Goal: Find specific page/section: Find specific page/section

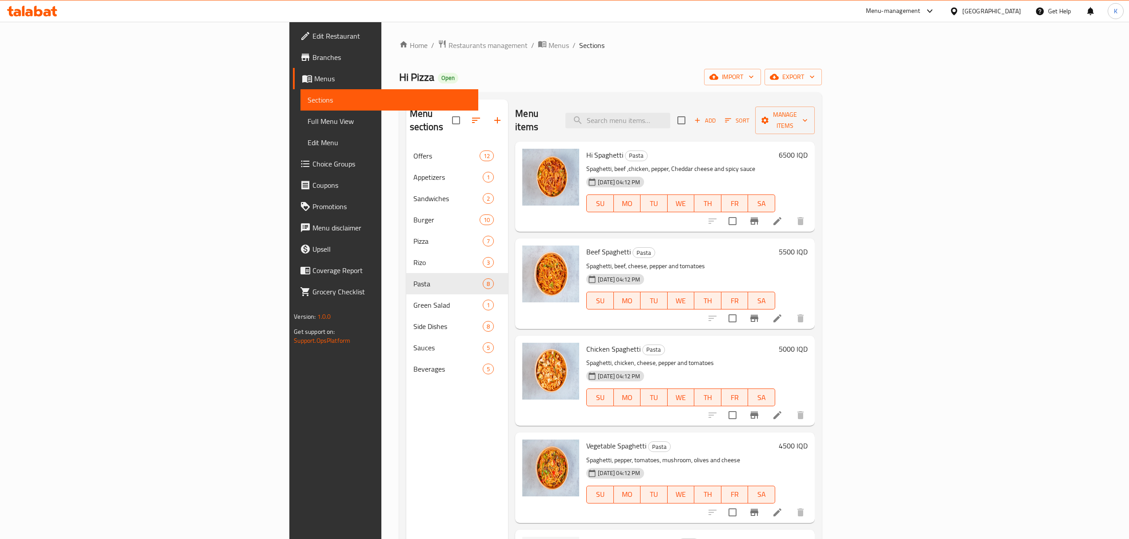
click at [448, 51] on span "Restaurants management" at bounding box center [487, 45] width 79 height 11
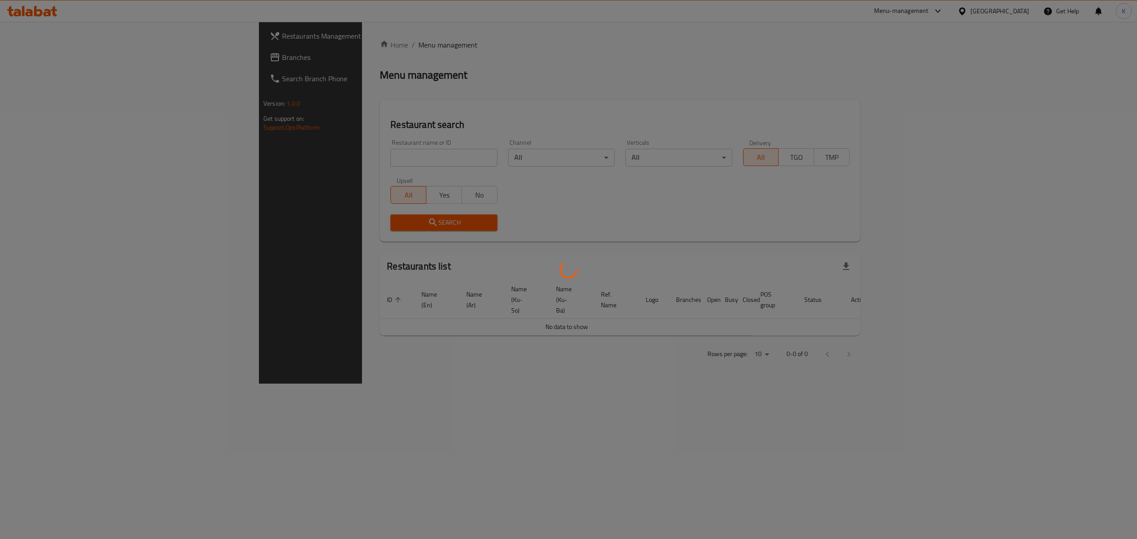
click at [279, 157] on div at bounding box center [568, 269] width 1137 height 539
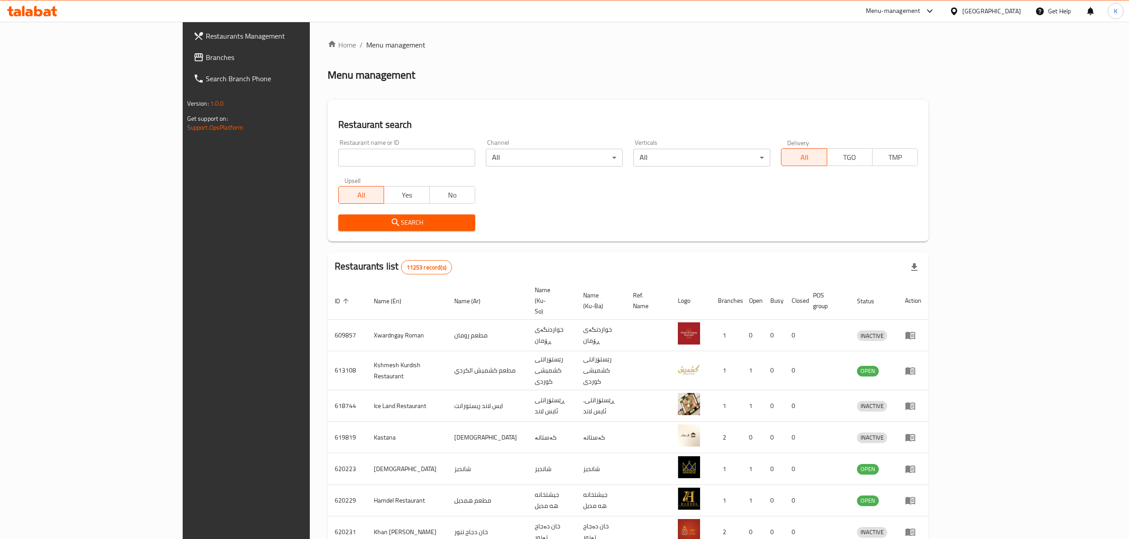
click at [338, 165] on input "search" at bounding box center [406, 158] width 137 height 18
type input "o"
type input "pizza land"
click button "Search" at bounding box center [406, 223] width 137 height 16
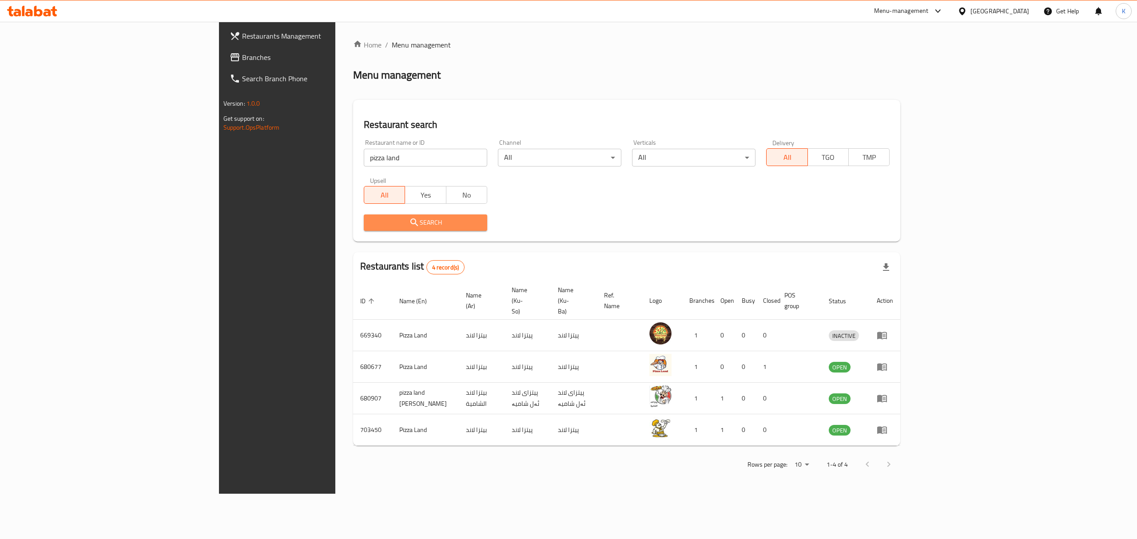
click at [371, 221] on span "Search" at bounding box center [425, 222] width 109 height 11
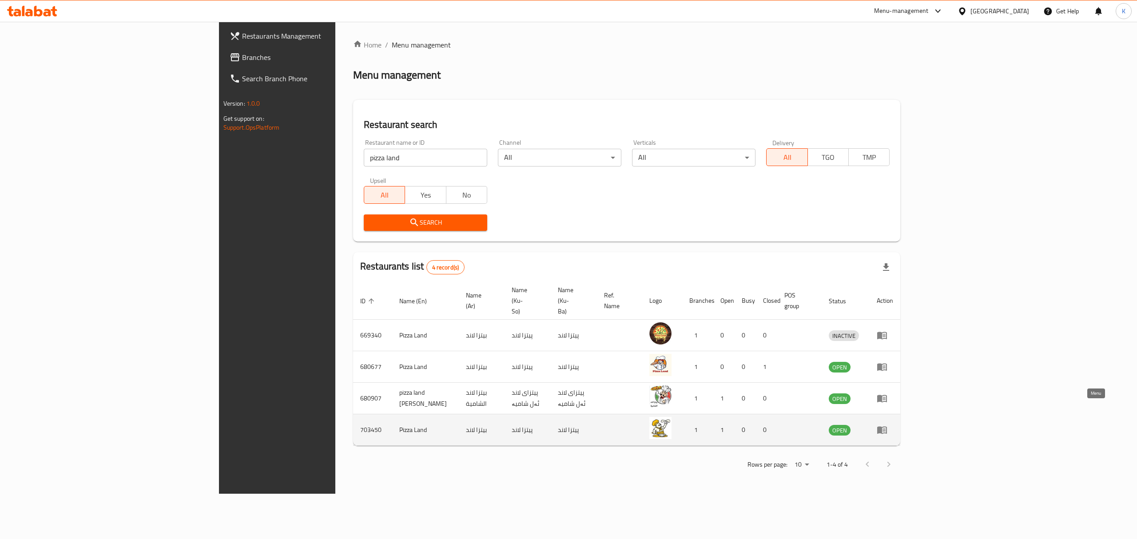
click at [887, 427] on icon "enhanced table" at bounding box center [883, 431] width 10 height 8
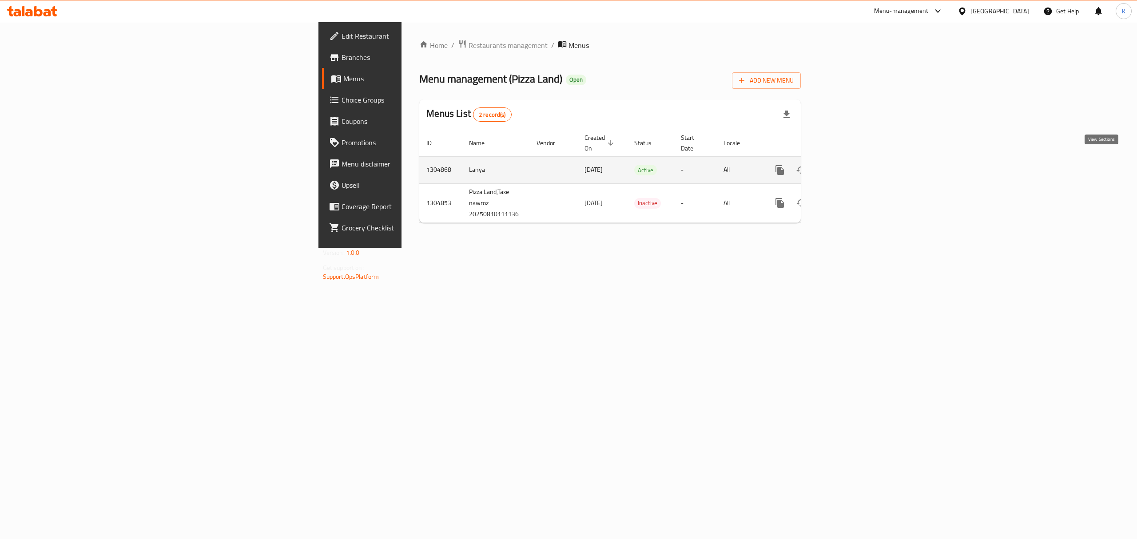
click at [855, 164] on link "enhanced table" at bounding box center [844, 170] width 21 height 21
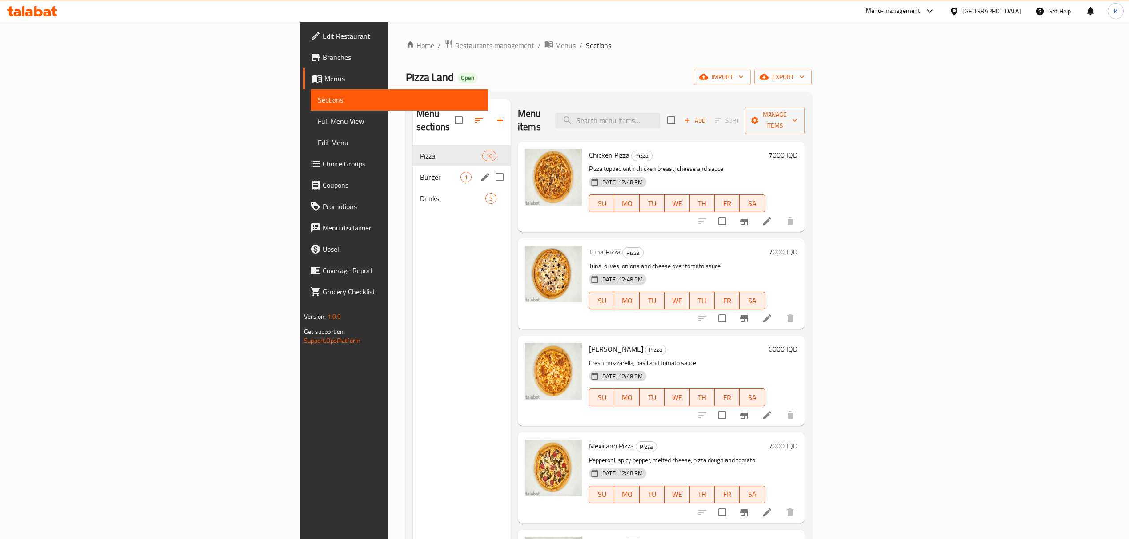
click at [413, 170] on div "Burger 1" at bounding box center [462, 177] width 98 height 21
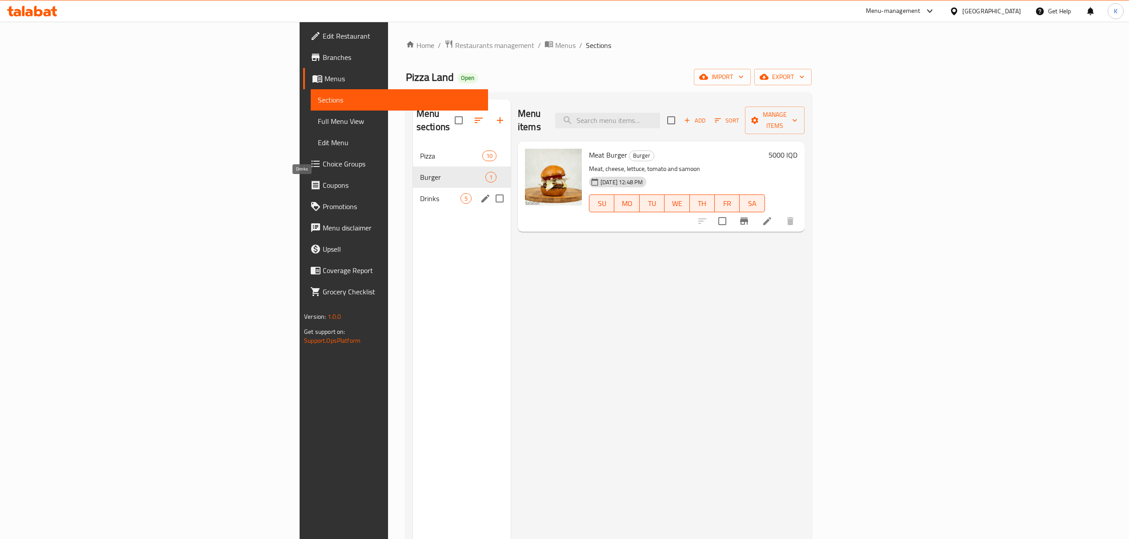
click at [420, 193] on span "Drinks" at bounding box center [440, 198] width 40 height 11
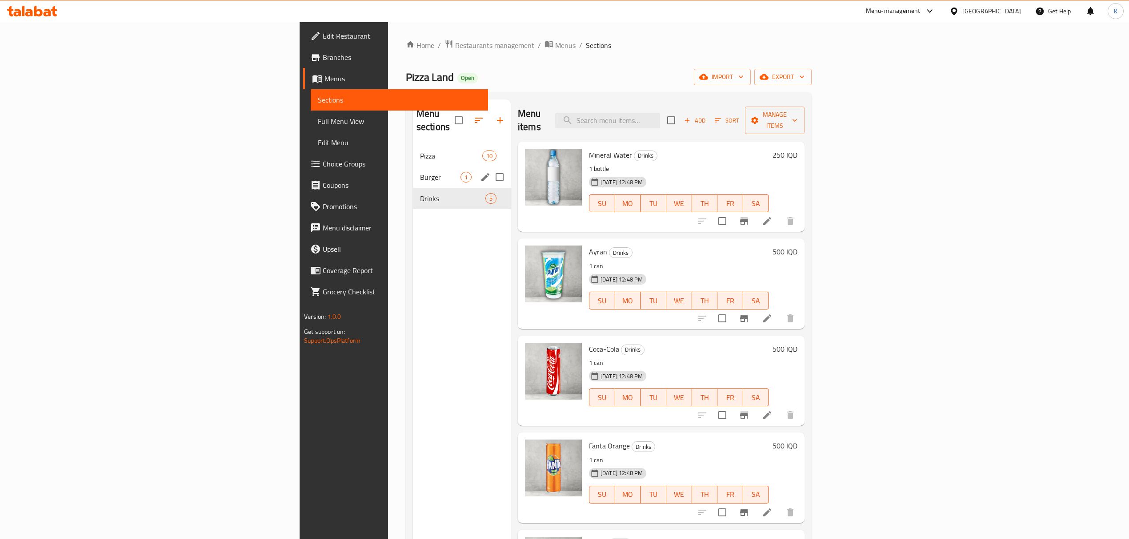
click at [413, 167] on div "Burger 1" at bounding box center [462, 177] width 98 height 21
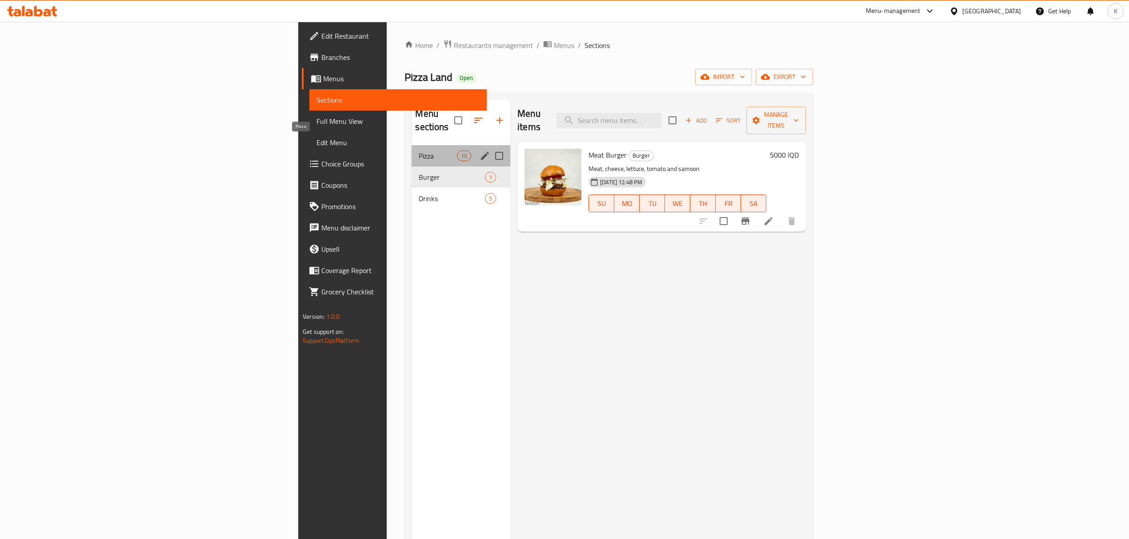
click at [419, 151] on span "Pizza" at bounding box center [438, 156] width 38 height 11
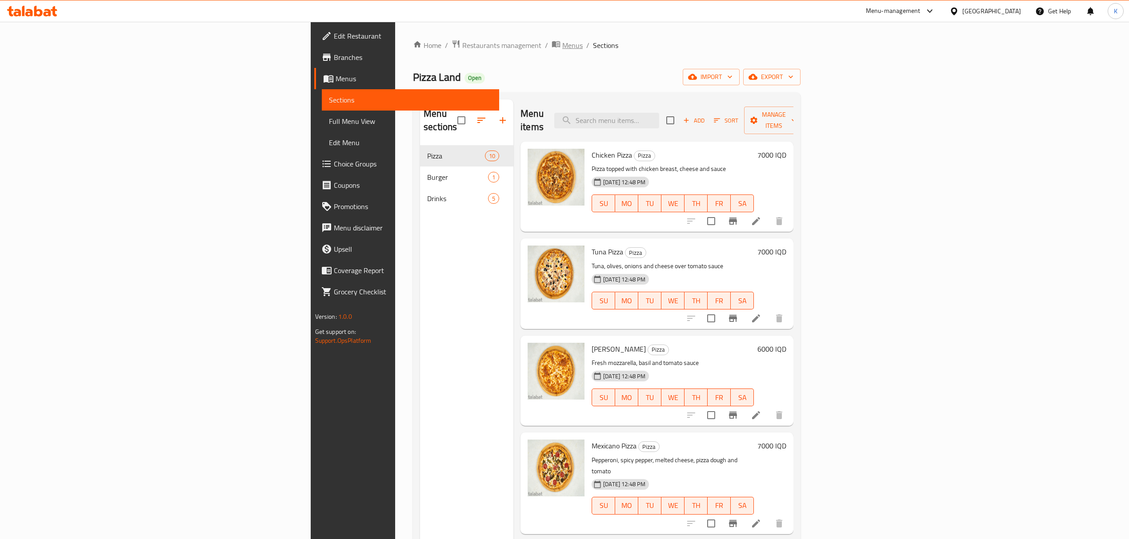
click at [562, 47] on span "Menus" at bounding box center [572, 45] width 20 height 11
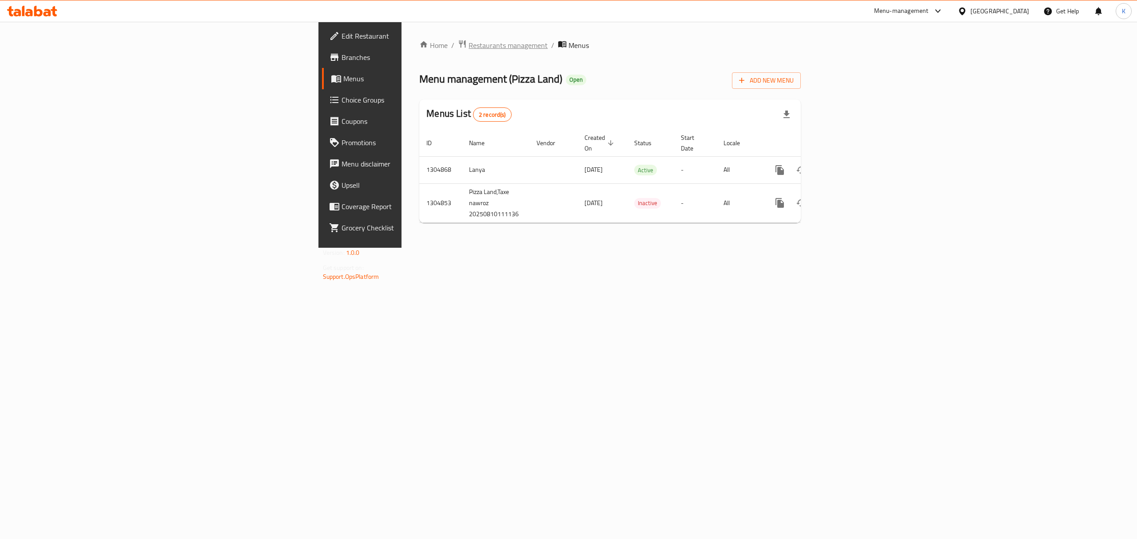
click at [469, 41] on span "Restaurants management" at bounding box center [508, 45] width 79 height 11
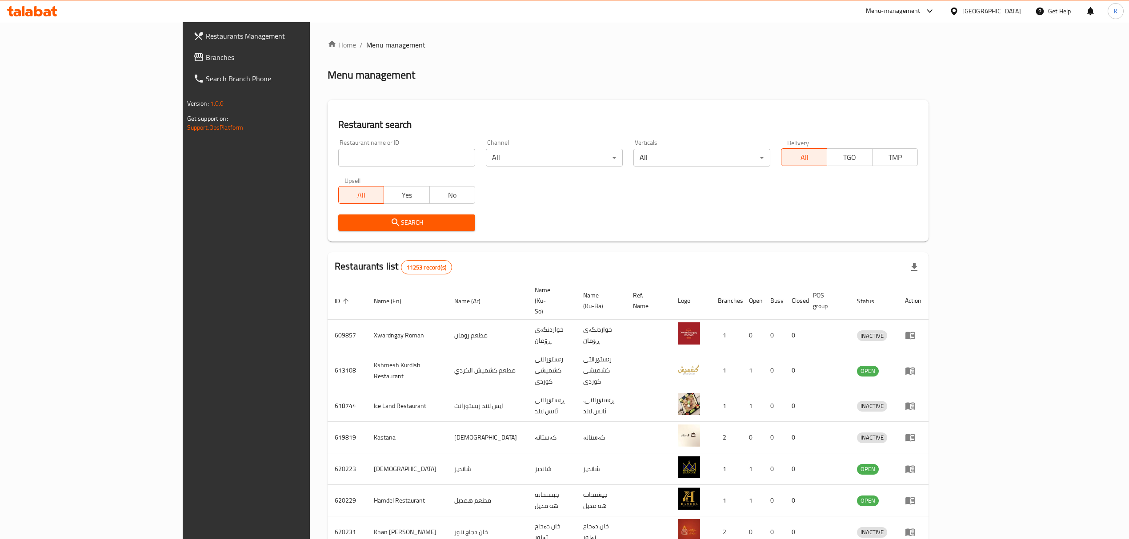
click at [333, 171] on div "Restaurant name or ID Restaurant name or ID" at bounding box center [407, 153] width 148 height 38
click at [206, 58] on span "Branches" at bounding box center [285, 57] width 158 height 11
